Goal: Information Seeking & Learning: Learn about a topic

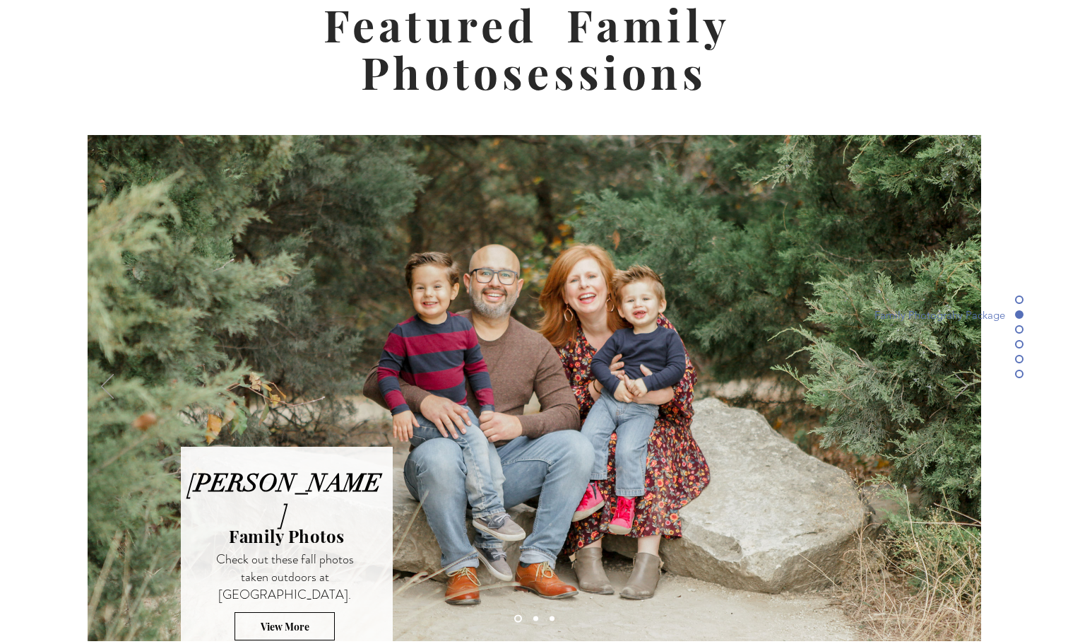
scroll to position [3585, 0]
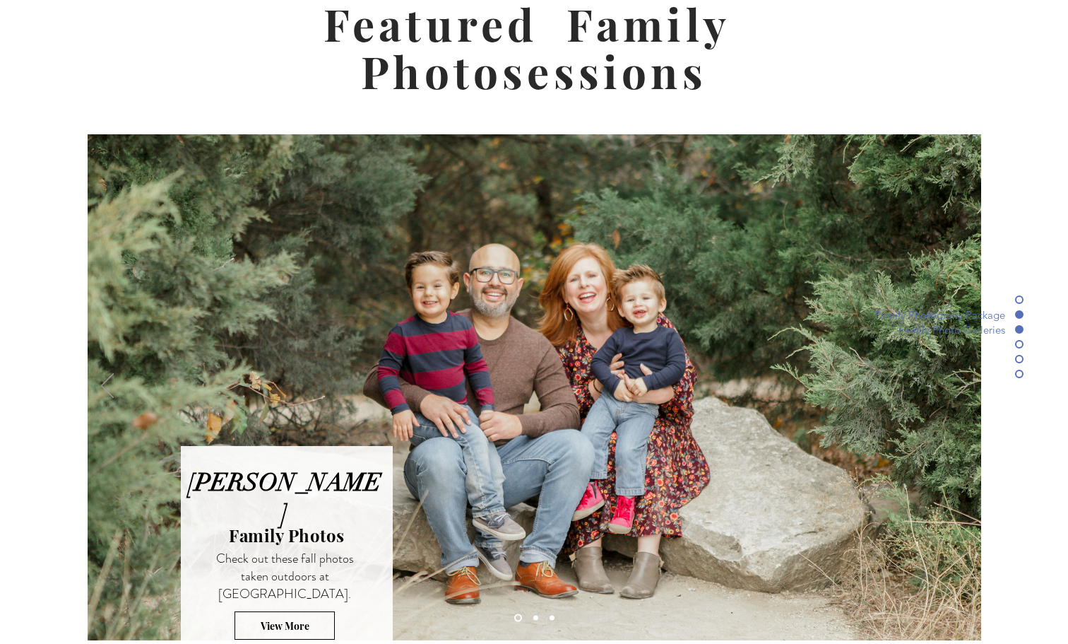
click at [1019, 332] on circle "Page" at bounding box center [1019, 329] width 7 height 7
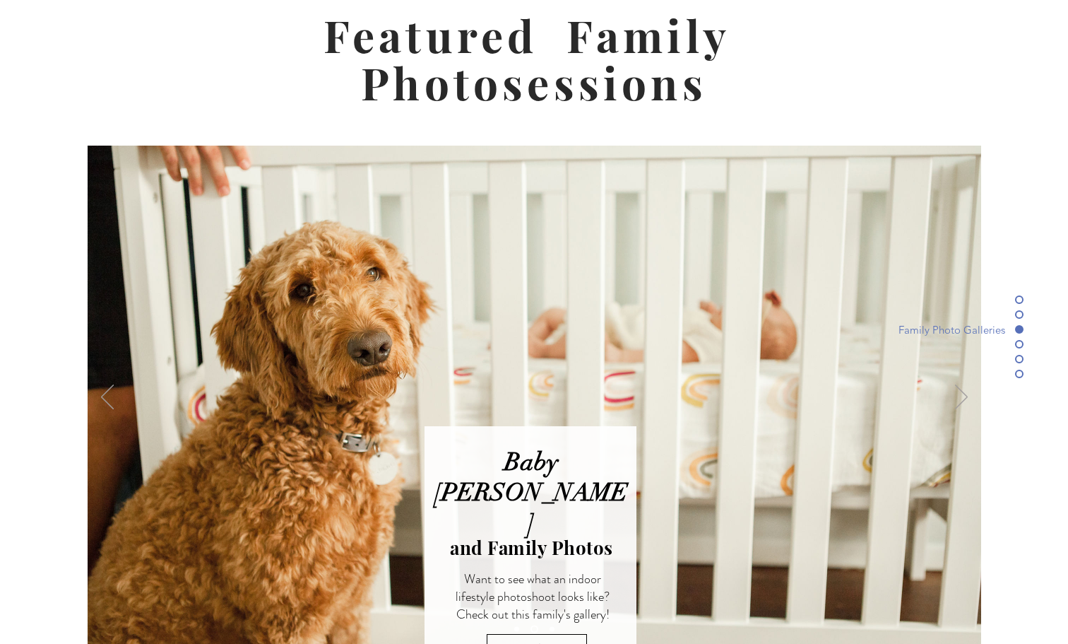
scroll to position [3567, 0]
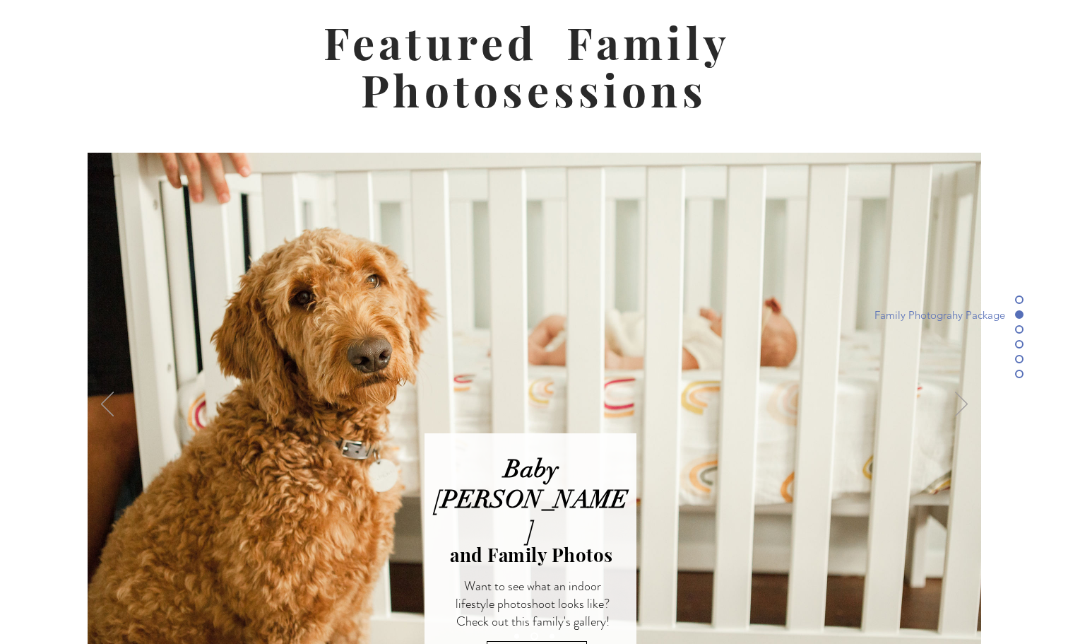
click at [967, 318] on span "Family Photograhy Package" at bounding box center [945, 314] width 141 height 13
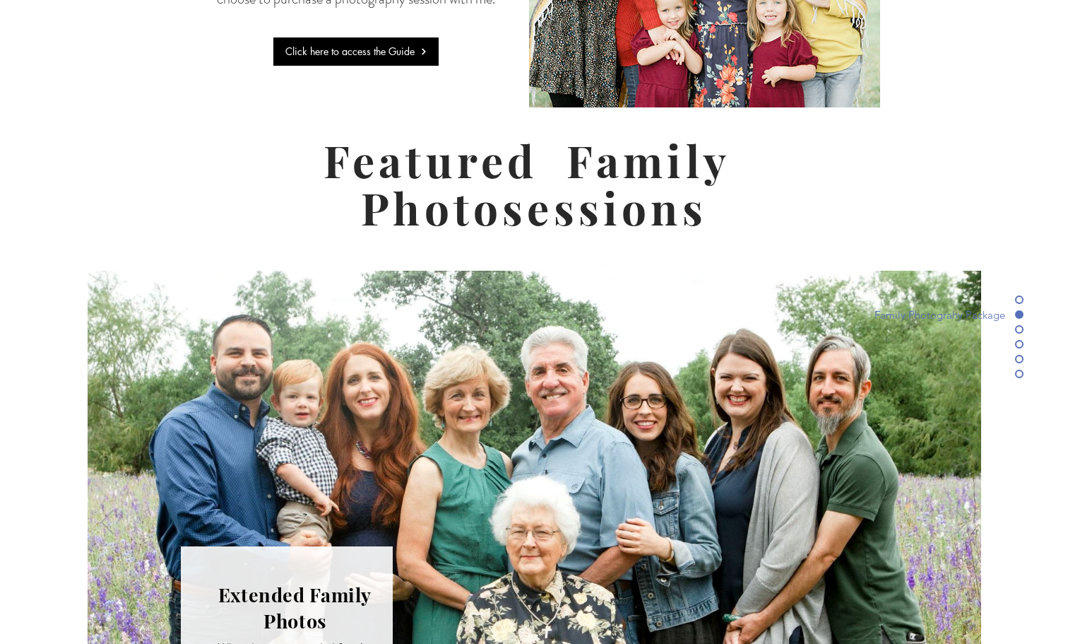
scroll to position [3455, 0]
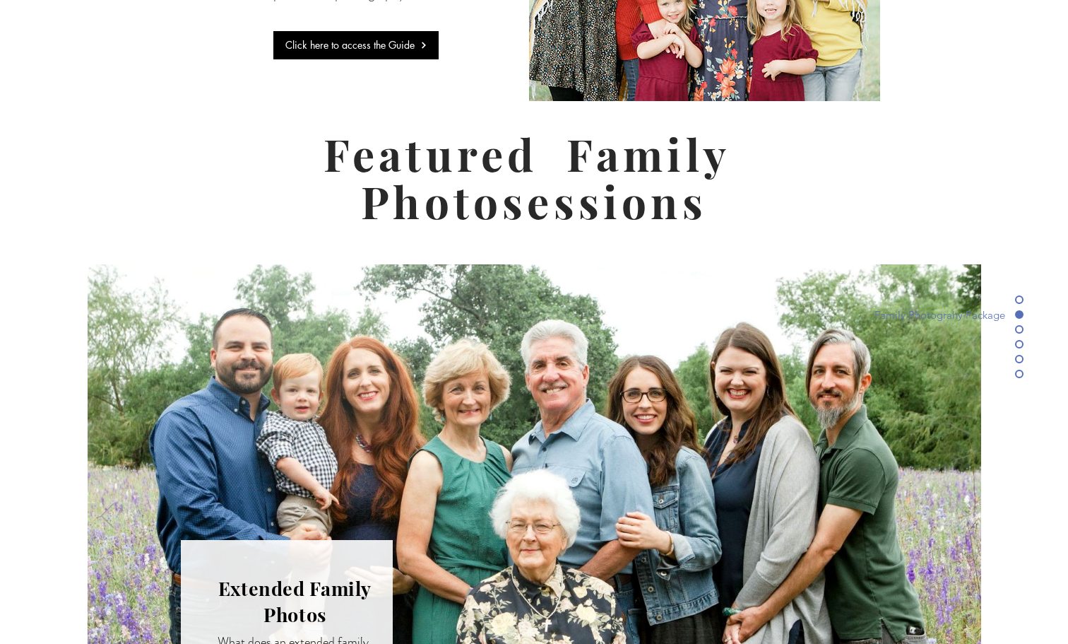
click at [967, 504] on icon "Next" at bounding box center [961, 516] width 13 height 25
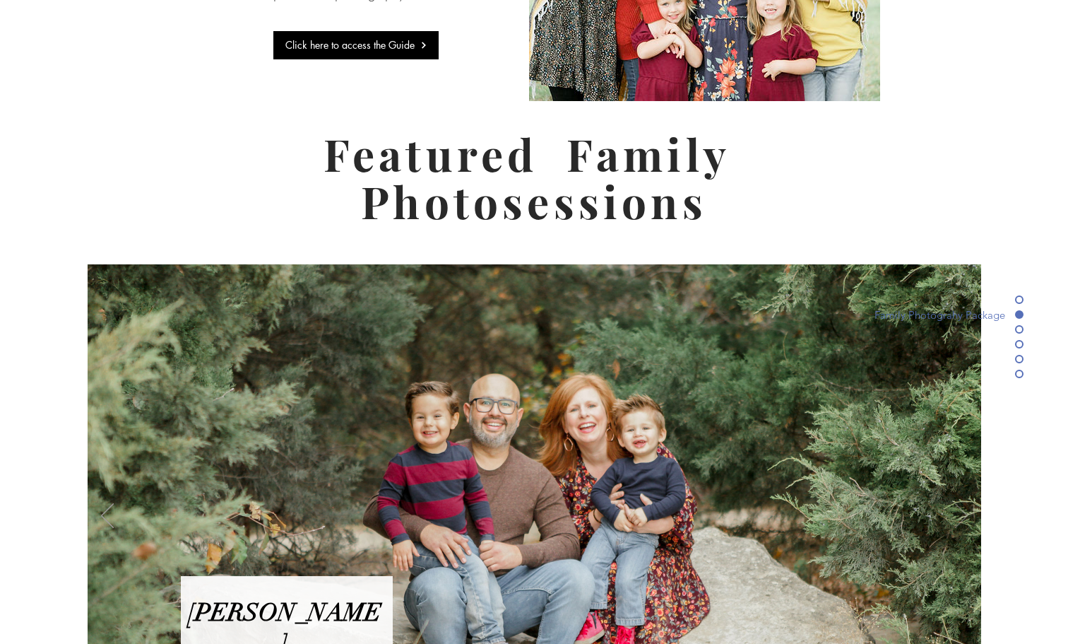
click at [963, 503] on icon "Next" at bounding box center [961, 515] width 13 height 25
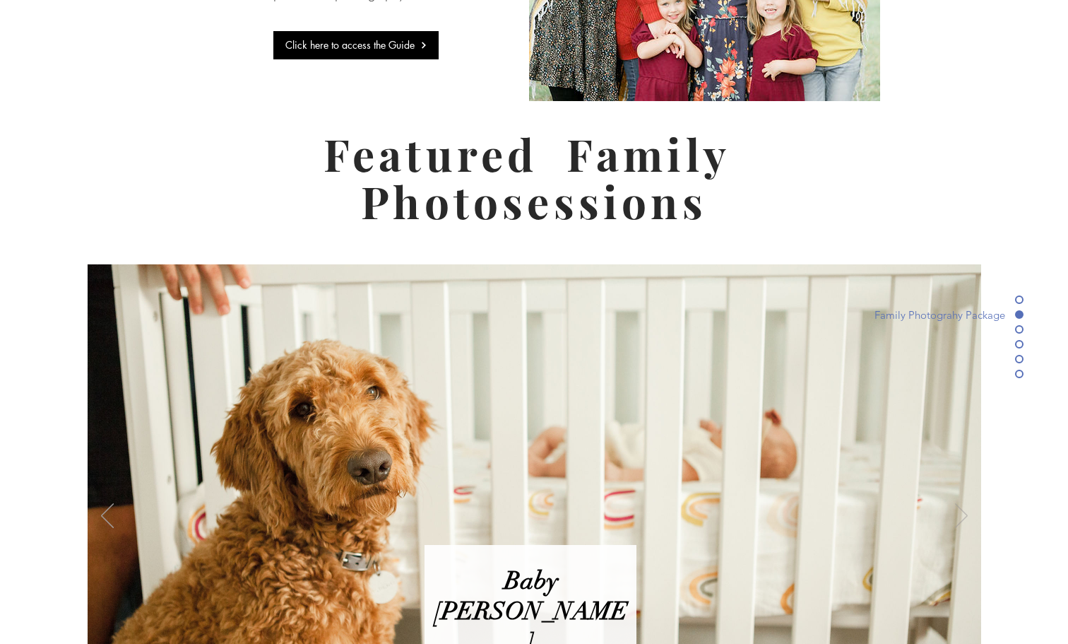
click at [963, 503] on icon "Next" at bounding box center [961, 515] width 13 height 25
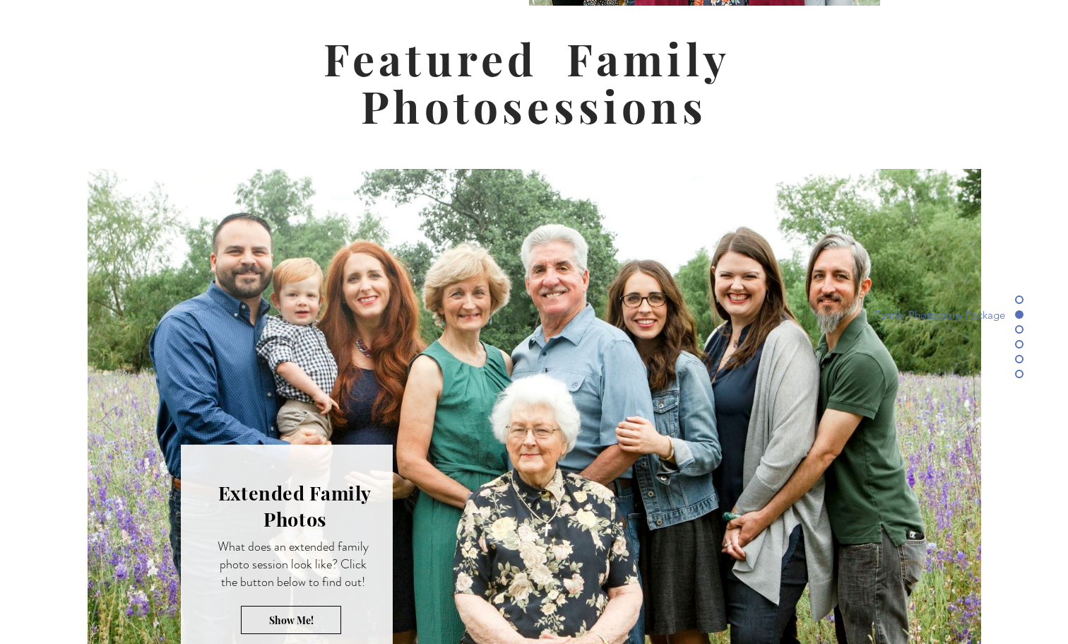
scroll to position [3554, 0]
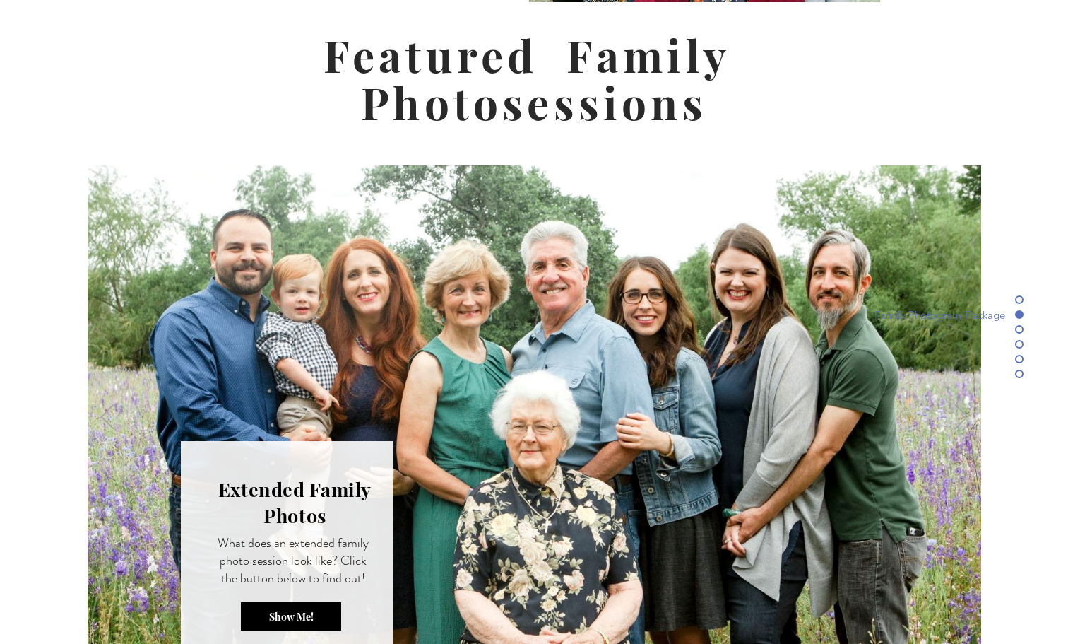
click at [291, 610] on span "Show Me!" at bounding box center [291, 616] width 45 height 13
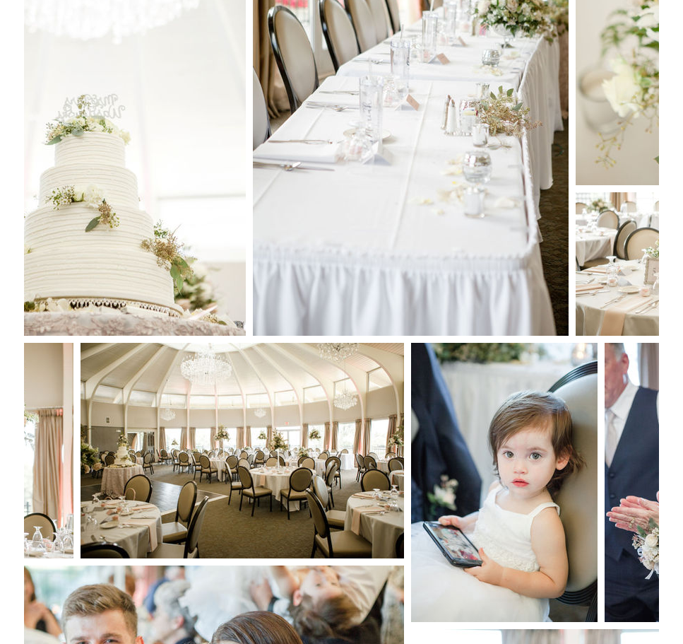
scroll to position [4380, 0]
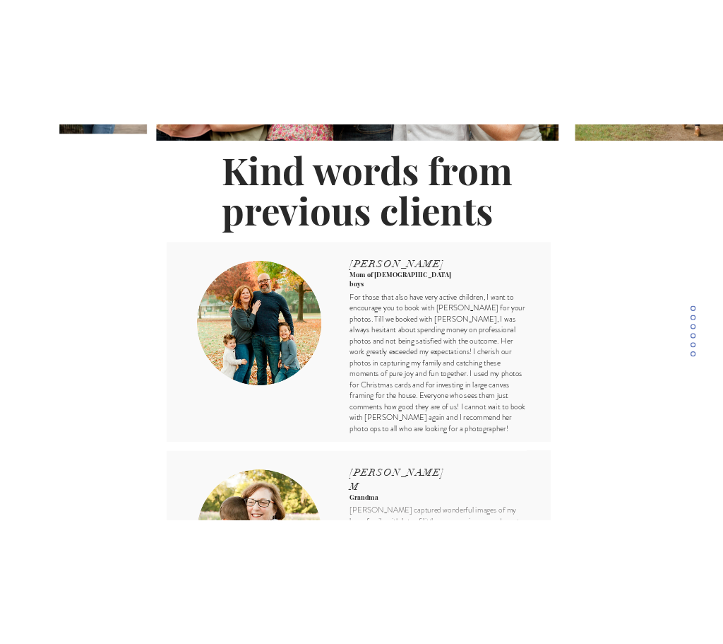
scroll to position [105, 0]
